Goal: Find specific fact: Find contact information

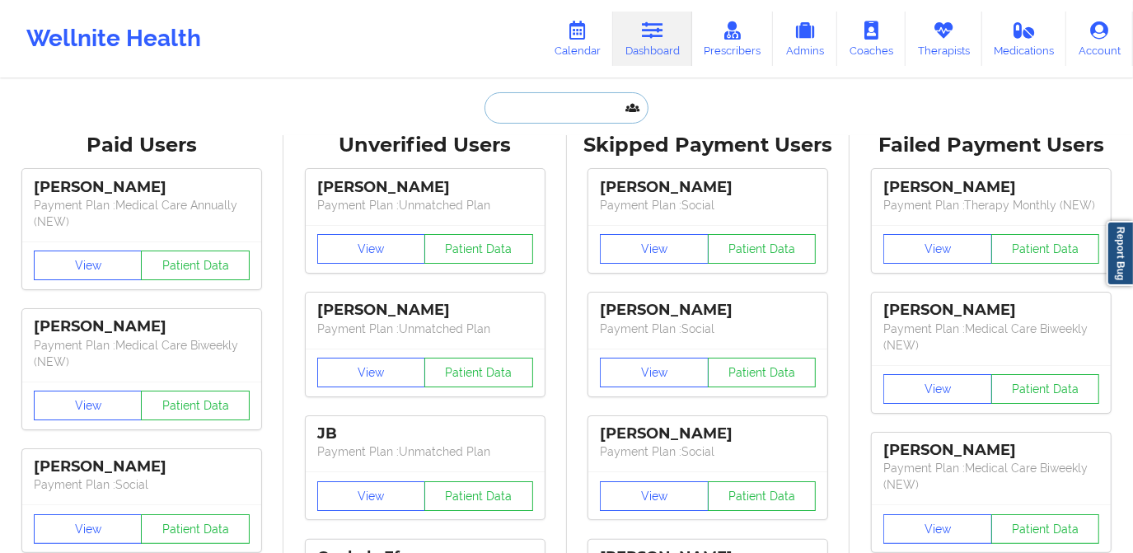
click at [509, 107] on input "text" at bounding box center [565, 107] width 163 height 31
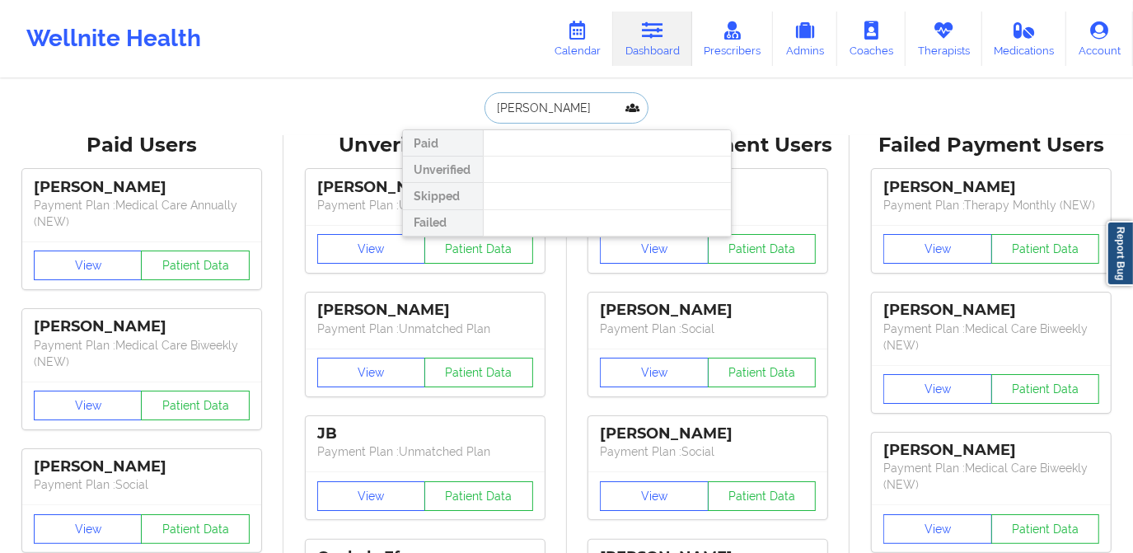
type input "[PERSON_NAME]"
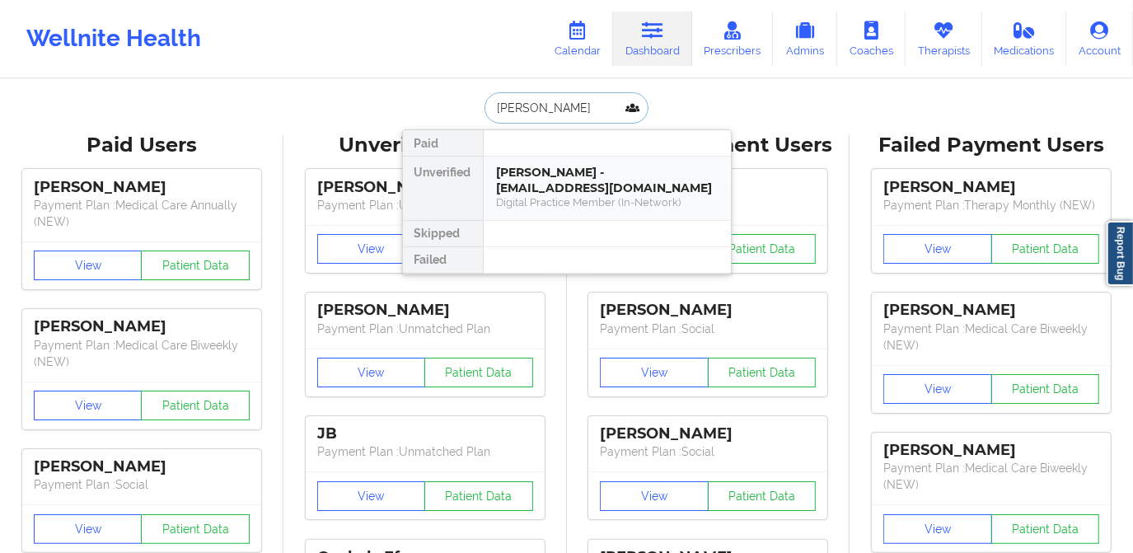
click at [612, 195] on div "Digital Practice Member (In-Network)" at bounding box center [607, 202] width 221 height 14
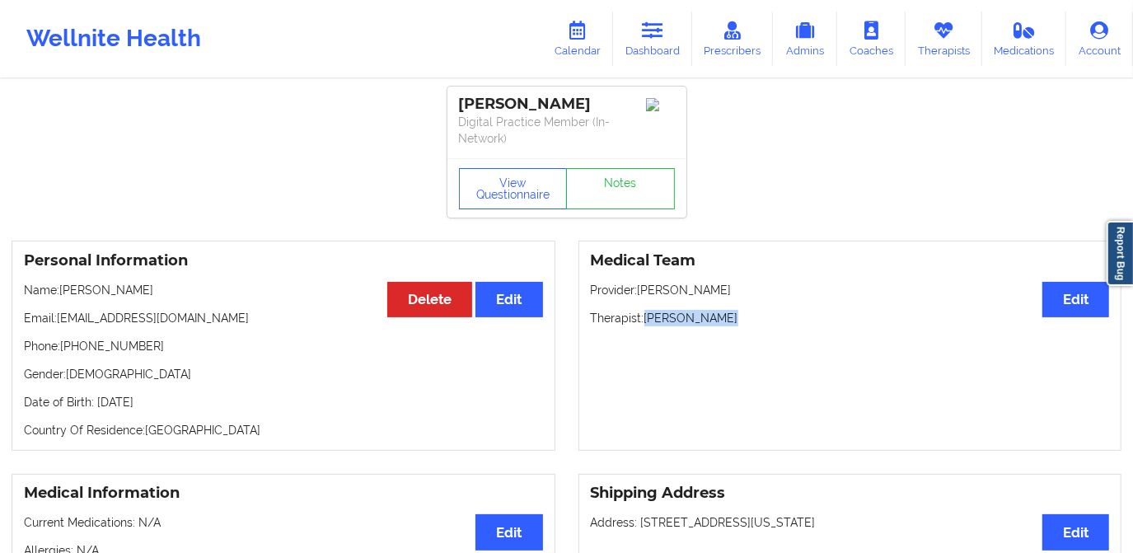
drag, startPoint x: 720, startPoint y: 301, endPoint x: 647, endPoint y: 304, distance: 73.3
click at [647, 310] on p "Therapist: [PERSON_NAME]" at bounding box center [850, 318] width 519 height 16
copy p "[PERSON_NAME]"
drag, startPoint x: 58, startPoint y: 319, endPoint x: 195, endPoint y: 314, distance: 137.6
click at [194, 316] on p "Email: [EMAIL_ADDRESS][DOMAIN_NAME]" at bounding box center [283, 318] width 519 height 16
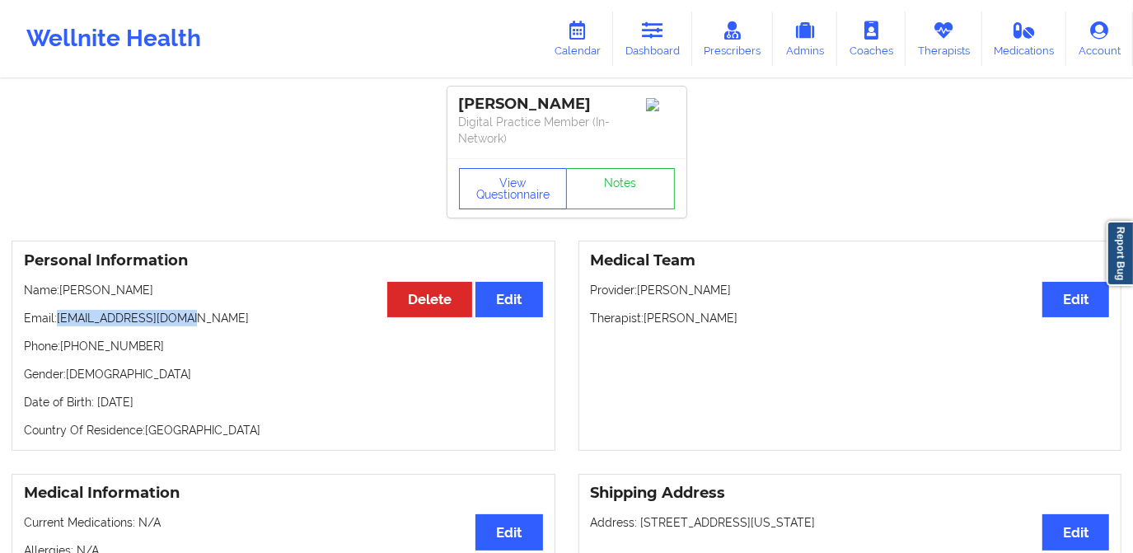
copy p "[EMAIL_ADDRESS][DOMAIN_NAME]"
